Goal: Ask a question

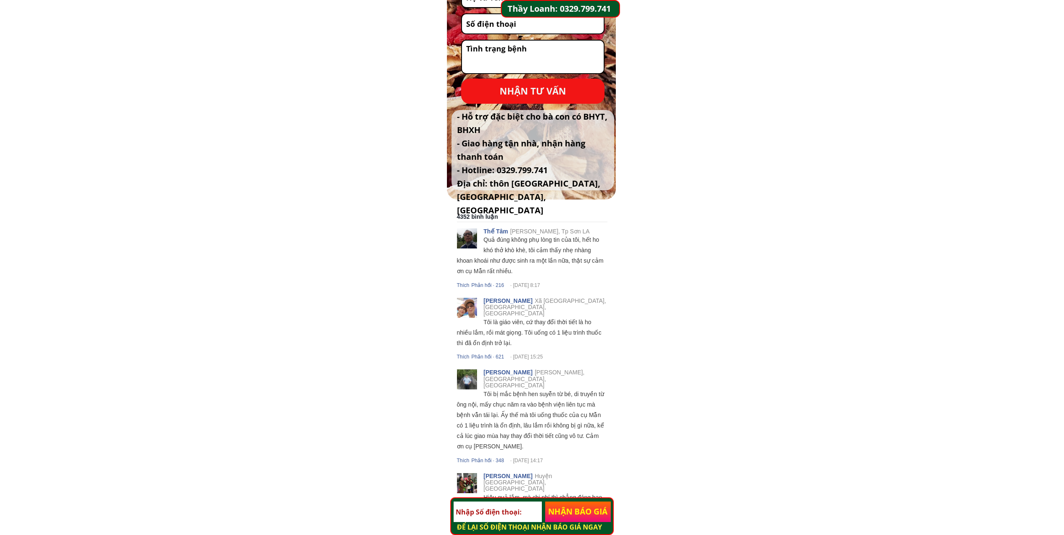
scroll to position [3512, 0]
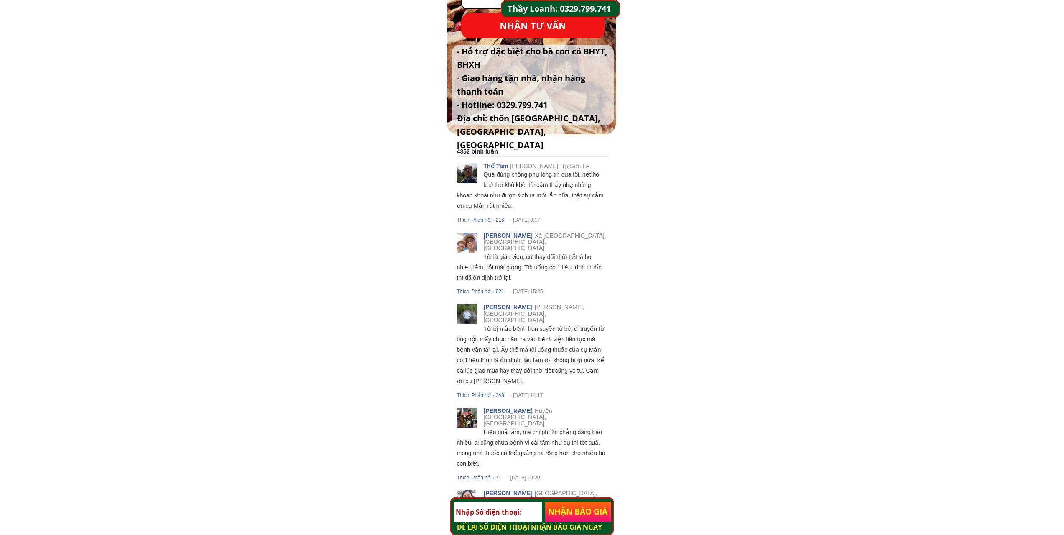
scroll to position [3638, 0]
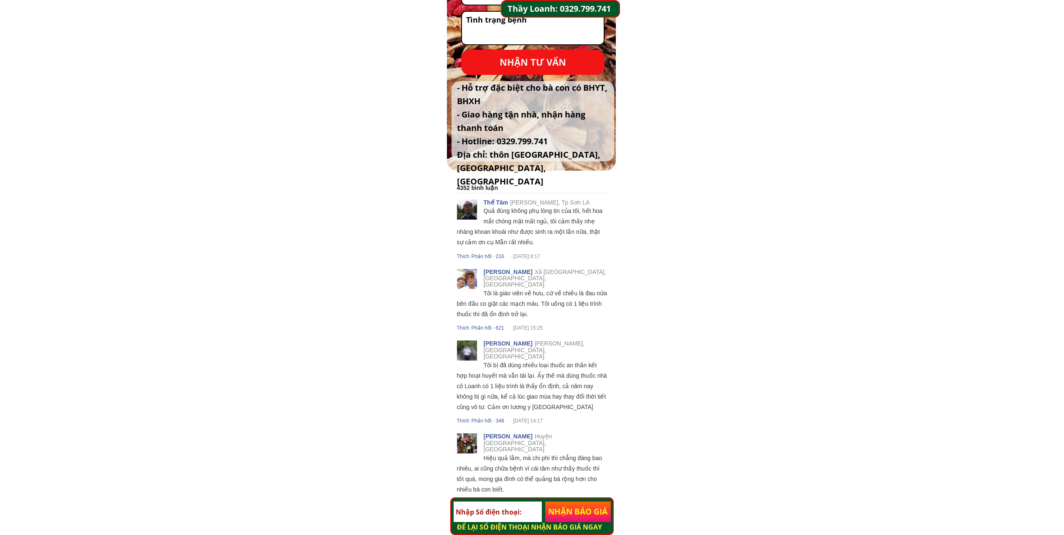
scroll to position [3551, 0]
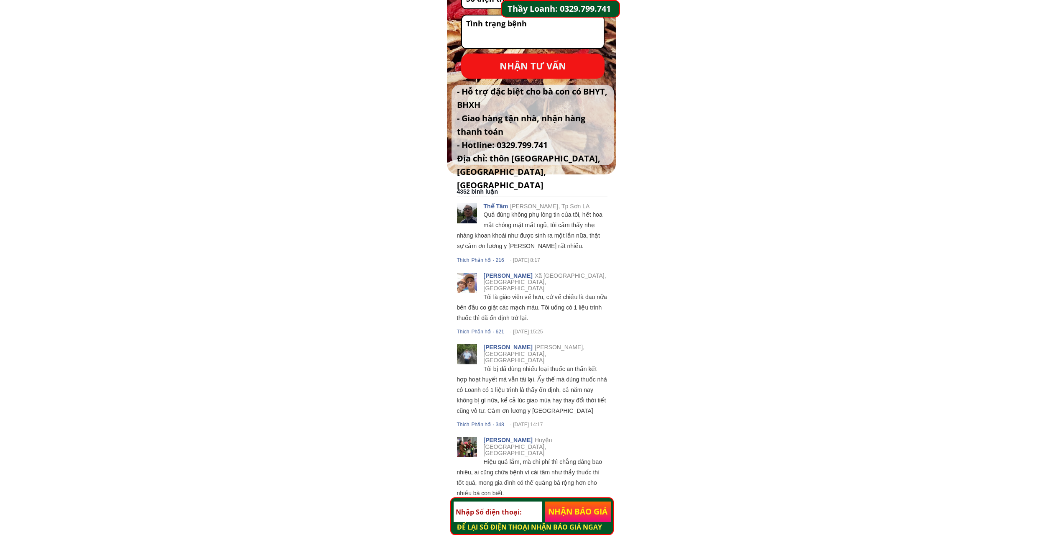
scroll to position [3554, 0]
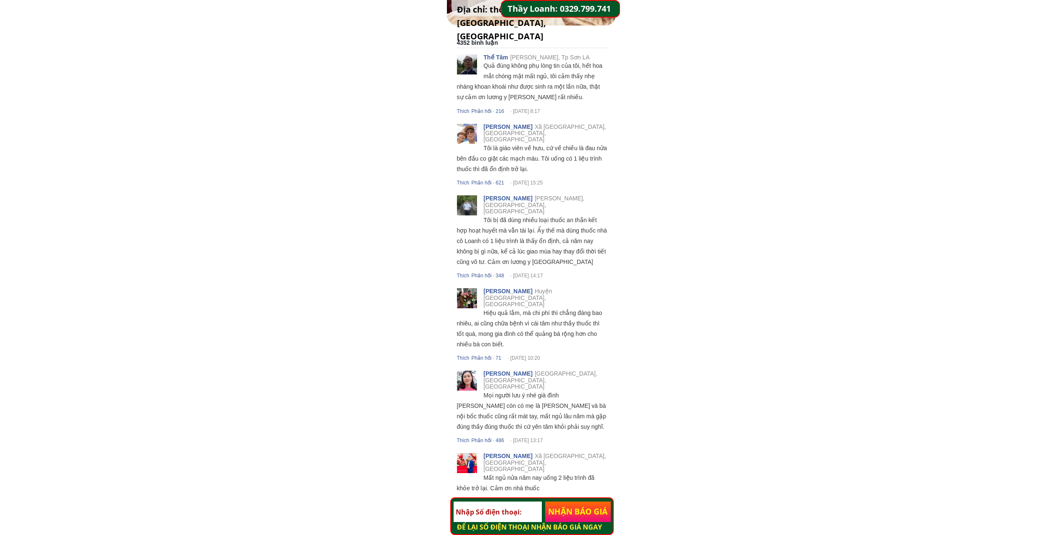
scroll to position [3721, 0]
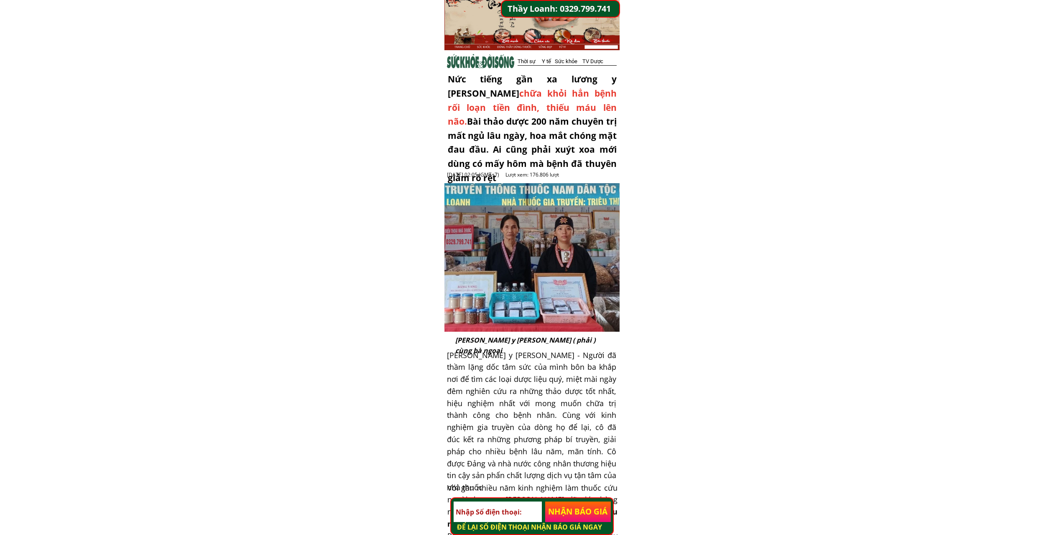
scroll to position [0, 0]
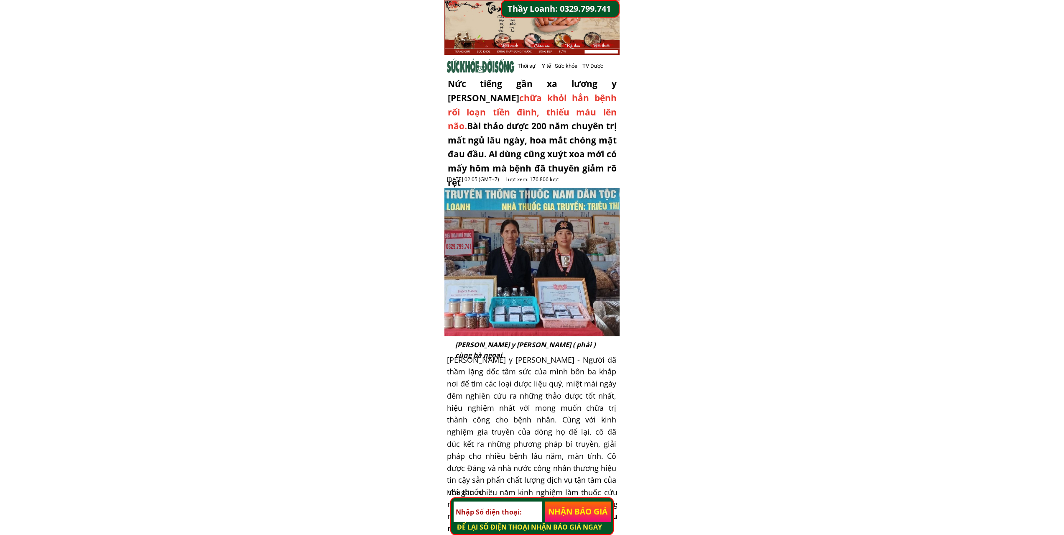
click at [513, 518] on input "tel" at bounding box center [498, 511] width 88 height 21
type input "0976803212"
click at [557, 506] on p "NHẬN BÁO GIÁ" at bounding box center [578, 511] width 66 height 21
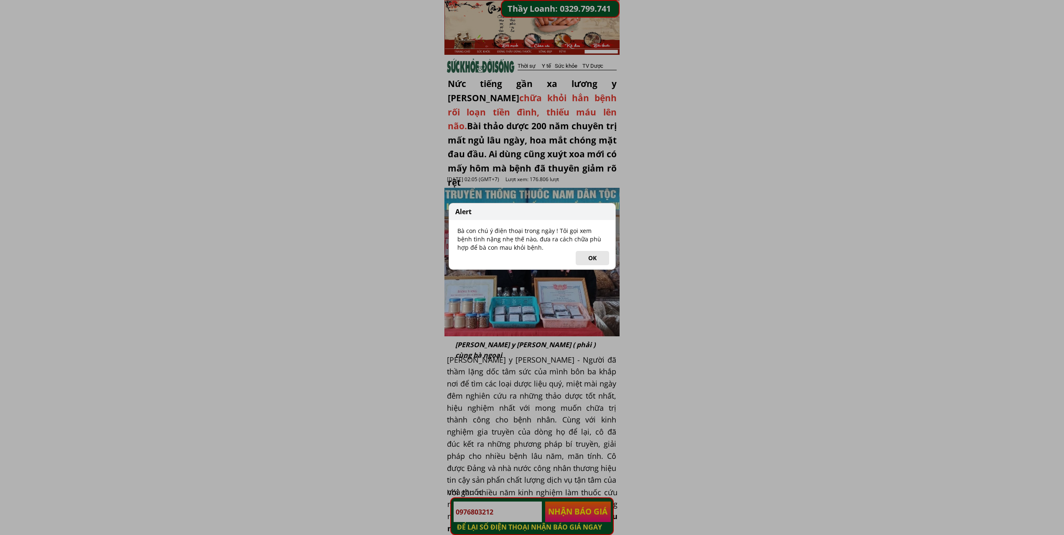
click at [597, 256] on button "OK" at bounding box center [592, 258] width 33 height 14
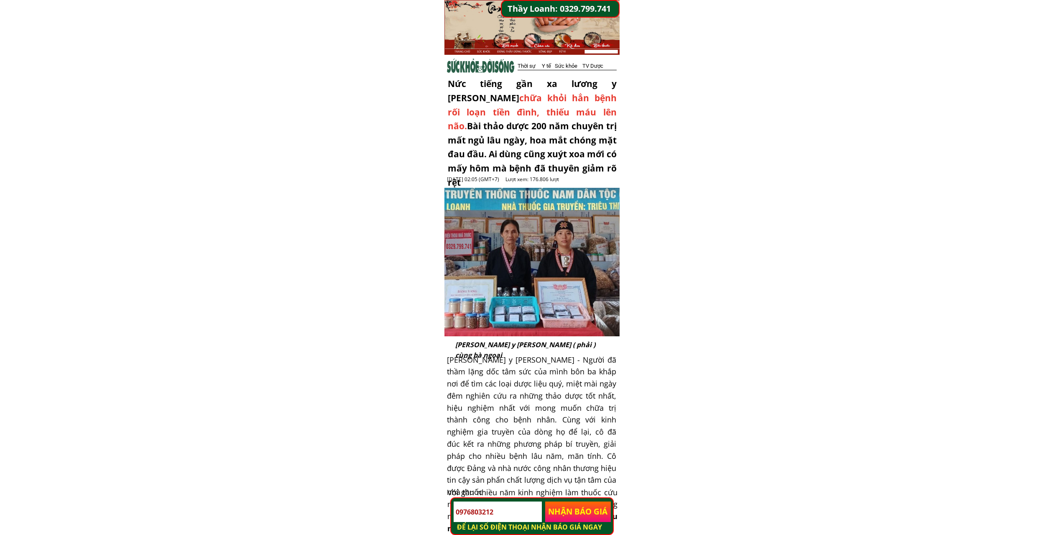
click at [587, 510] on p "NHẬN BÁO GIÁ" at bounding box center [578, 511] width 66 height 21
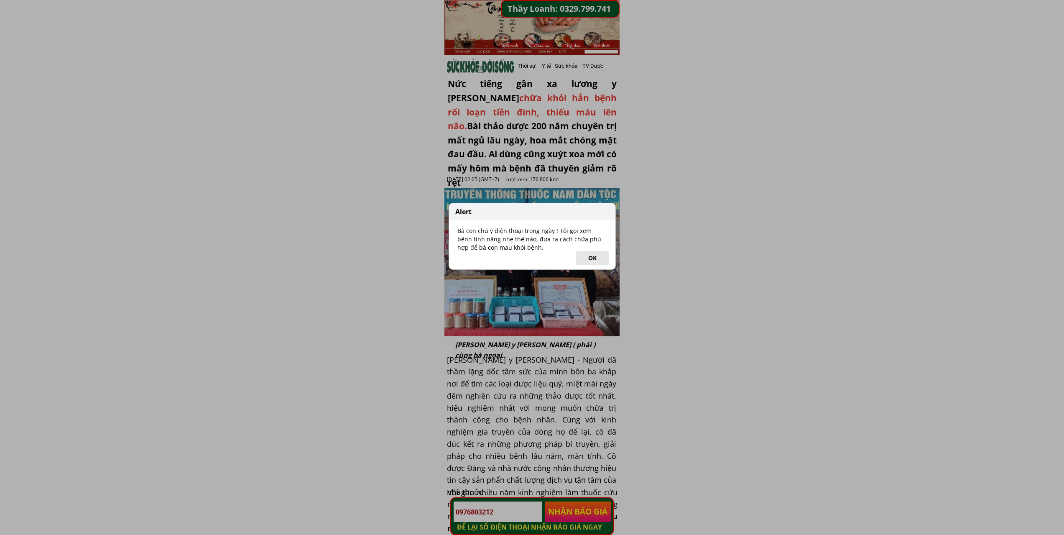
click at [590, 253] on button "OK" at bounding box center [592, 258] width 33 height 14
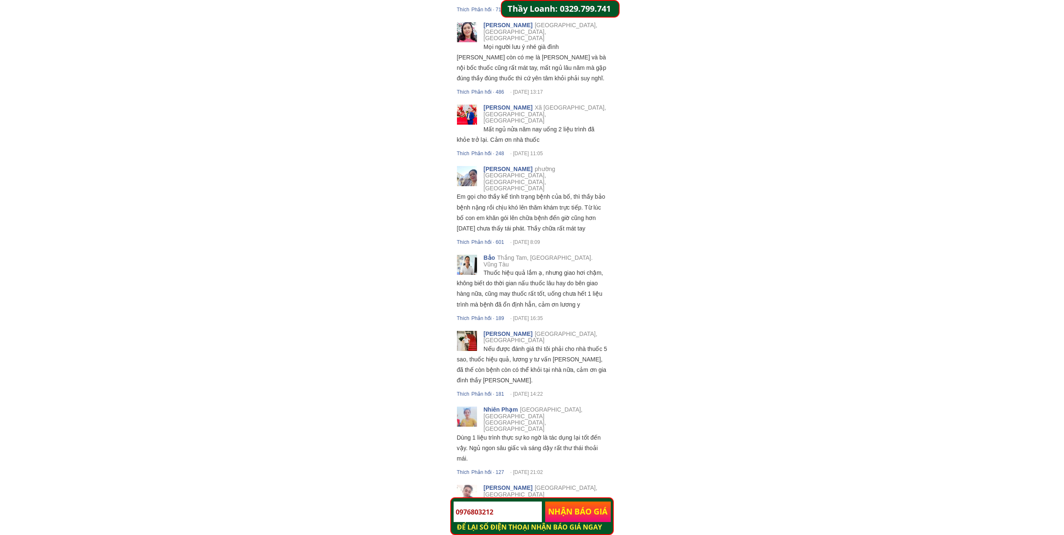
scroll to position [4053, 0]
